Goal: Task Accomplishment & Management: Manage account settings

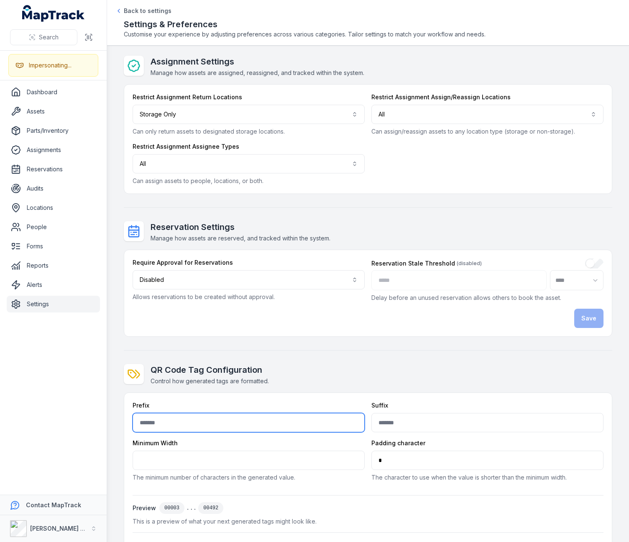
click at [156, 420] on input "text" at bounding box center [249, 422] width 232 height 19
type input "****"
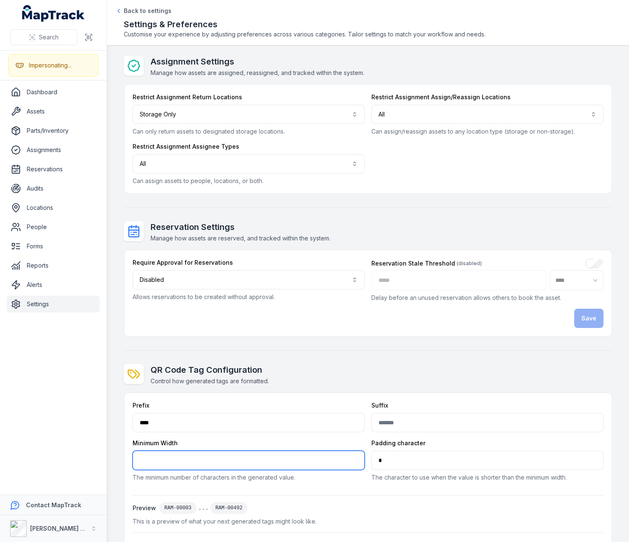
click at [160, 420] on input "*" at bounding box center [249, 459] width 232 height 19
type input "*"
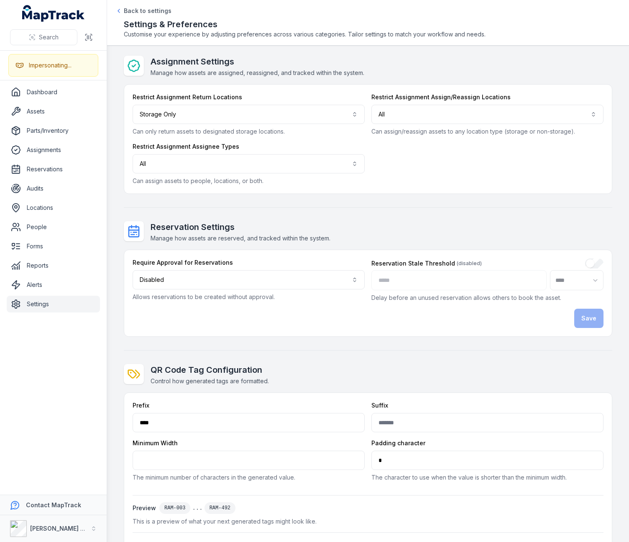
click at [283, 376] on div "QR Code Tag Configuration Control how generated tags are formatted." at bounding box center [368, 375] width 489 height 22
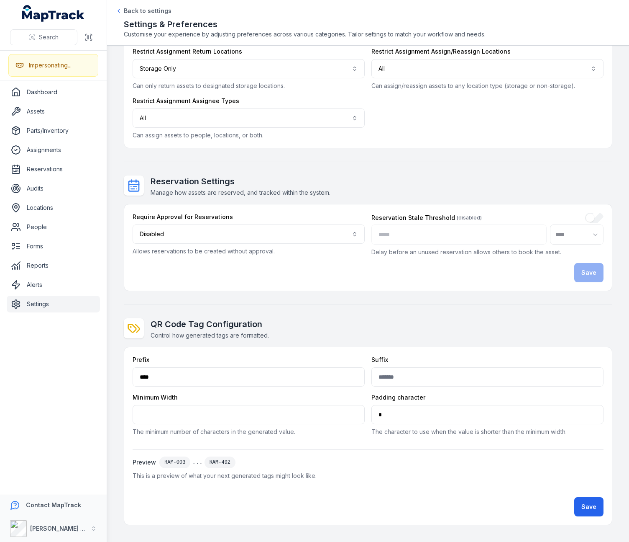
scroll to position [41, 0]
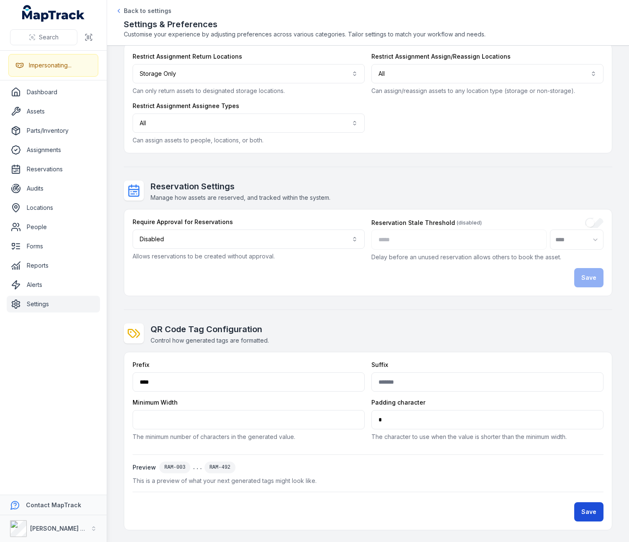
click at [578, 420] on button "Save" at bounding box center [589, 511] width 29 height 19
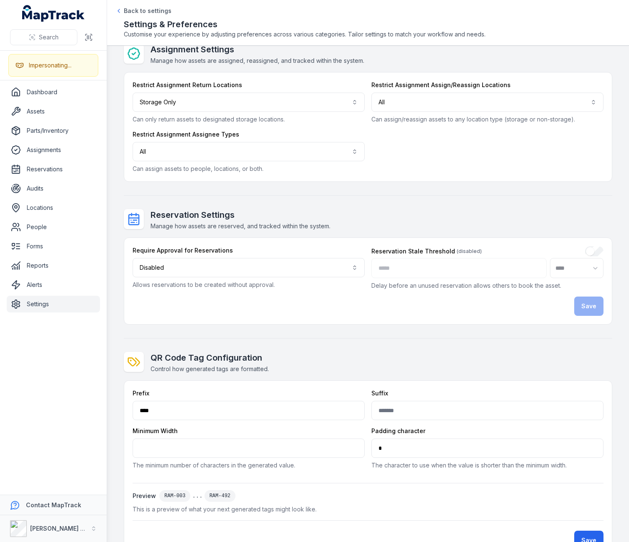
click at [324, 203] on div "Assignment Settings Manage how assets are assigned, reassigned, and tracked wit…" at bounding box center [368, 301] width 489 height 515
click at [329, 57] on span "Manage how assets are assigned, reassigned, and tracked within the system." at bounding box center [258, 60] width 214 height 7
click at [302, 63] on span "Manage how assets are assigned, reassigned, and tracked within the system." at bounding box center [258, 60] width 214 height 7
click at [359, 58] on span "Manage how assets are assigned, reassigned, and tracked within the system." at bounding box center [258, 60] width 214 height 7
